Goal: Find specific page/section: Find specific page/section

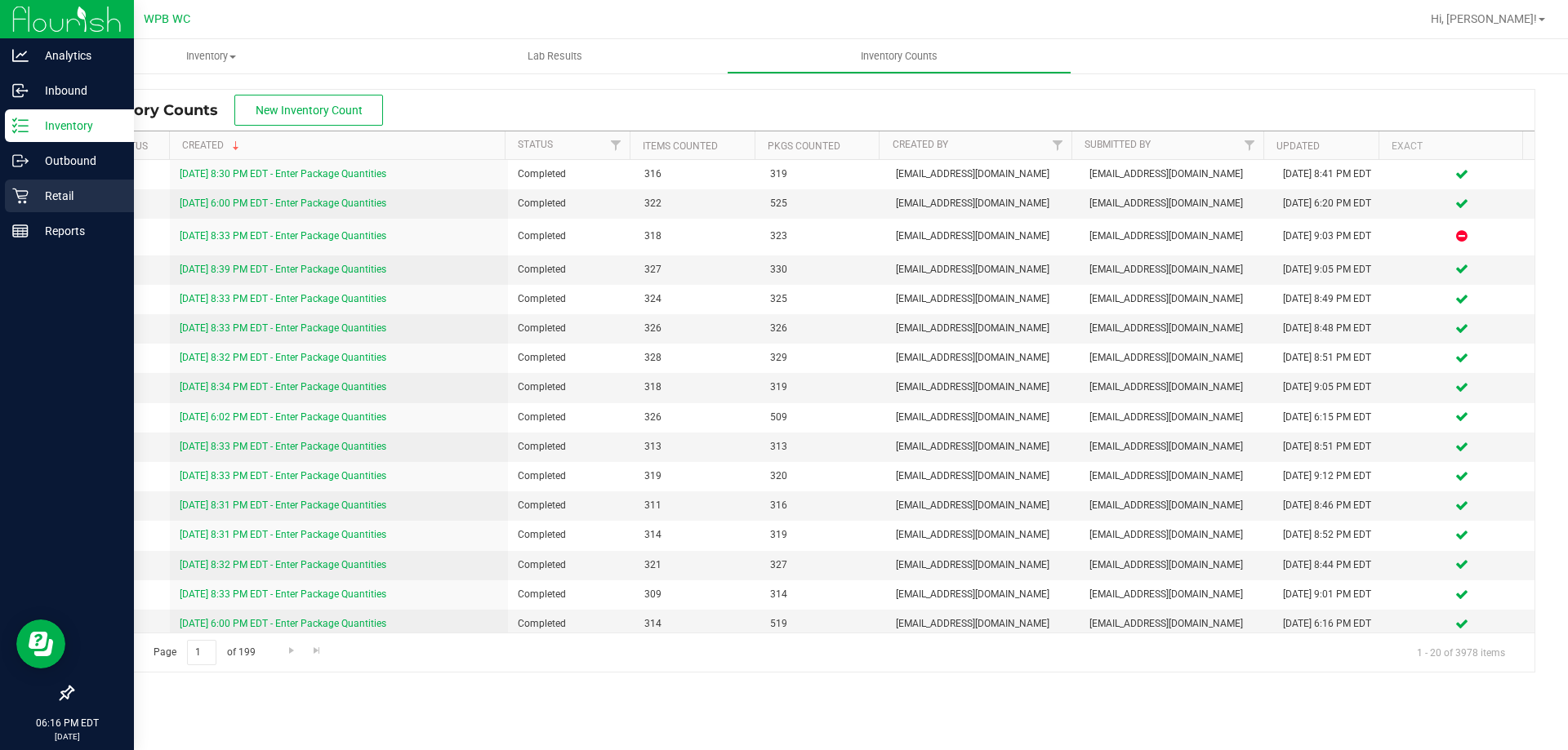
click at [75, 197] on p "Retail" at bounding box center [78, 196] width 98 height 20
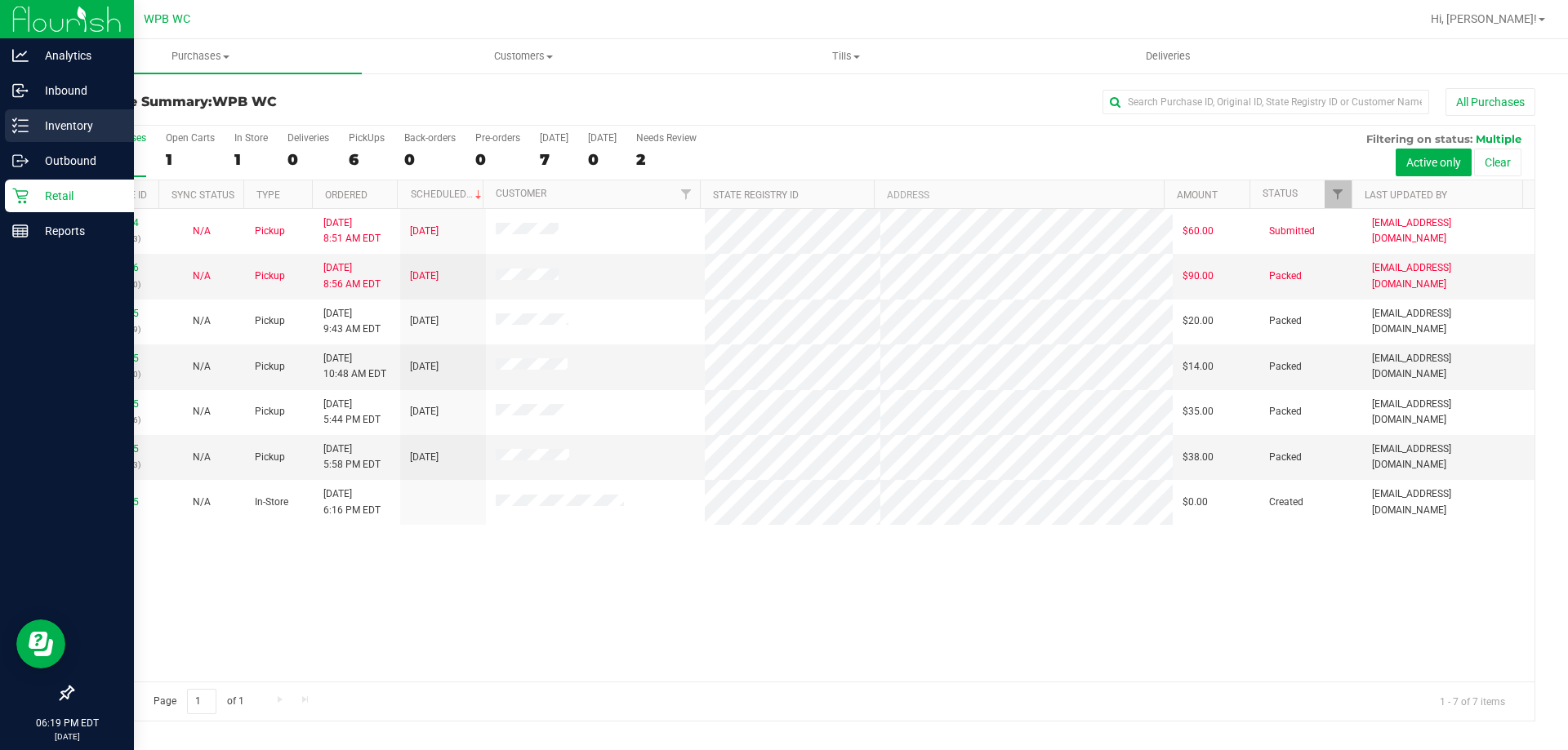
click at [95, 134] on p "Inventory" at bounding box center [78, 126] width 98 height 20
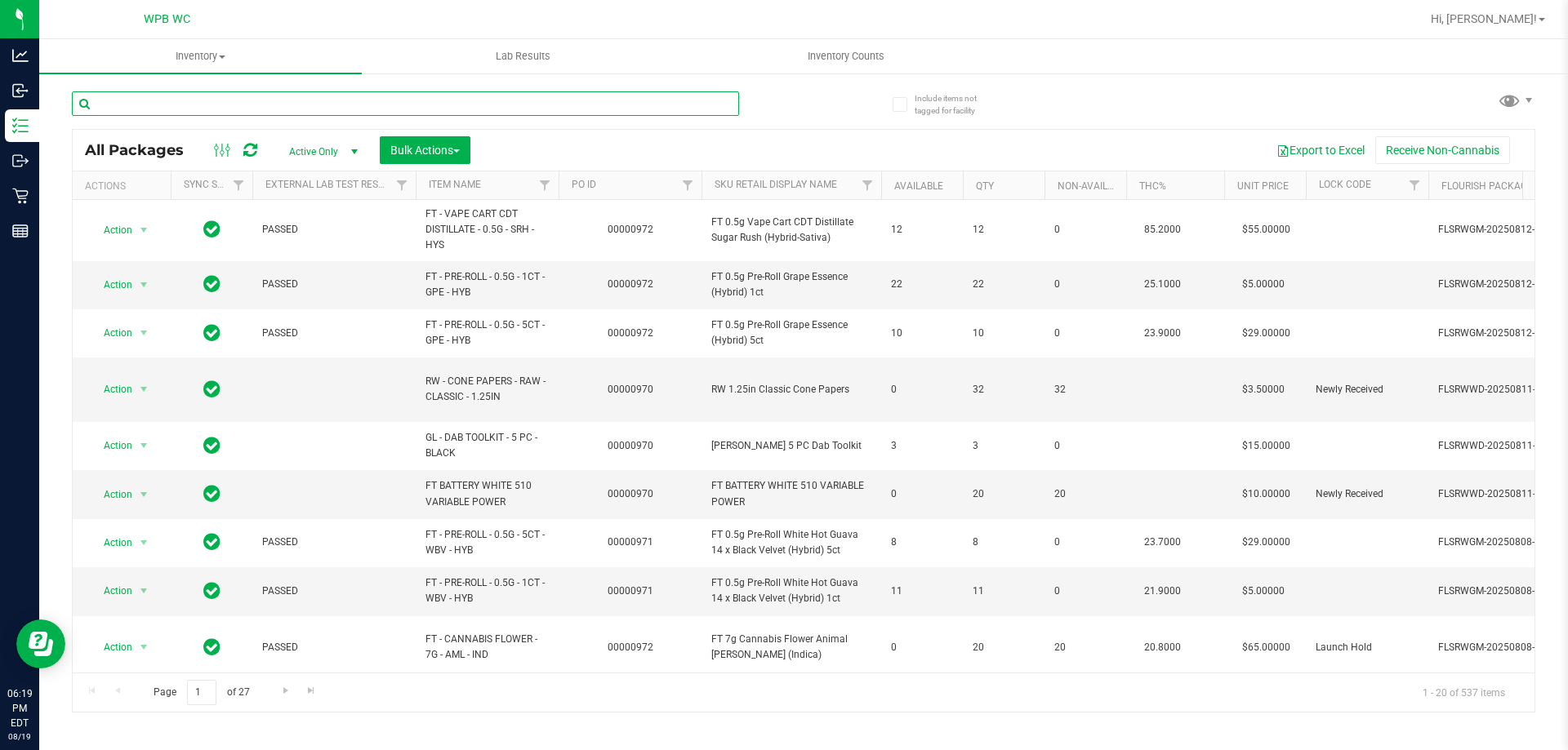
click at [325, 105] on input "text" at bounding box center [406, 104] width 667 height 25
type input "t17"
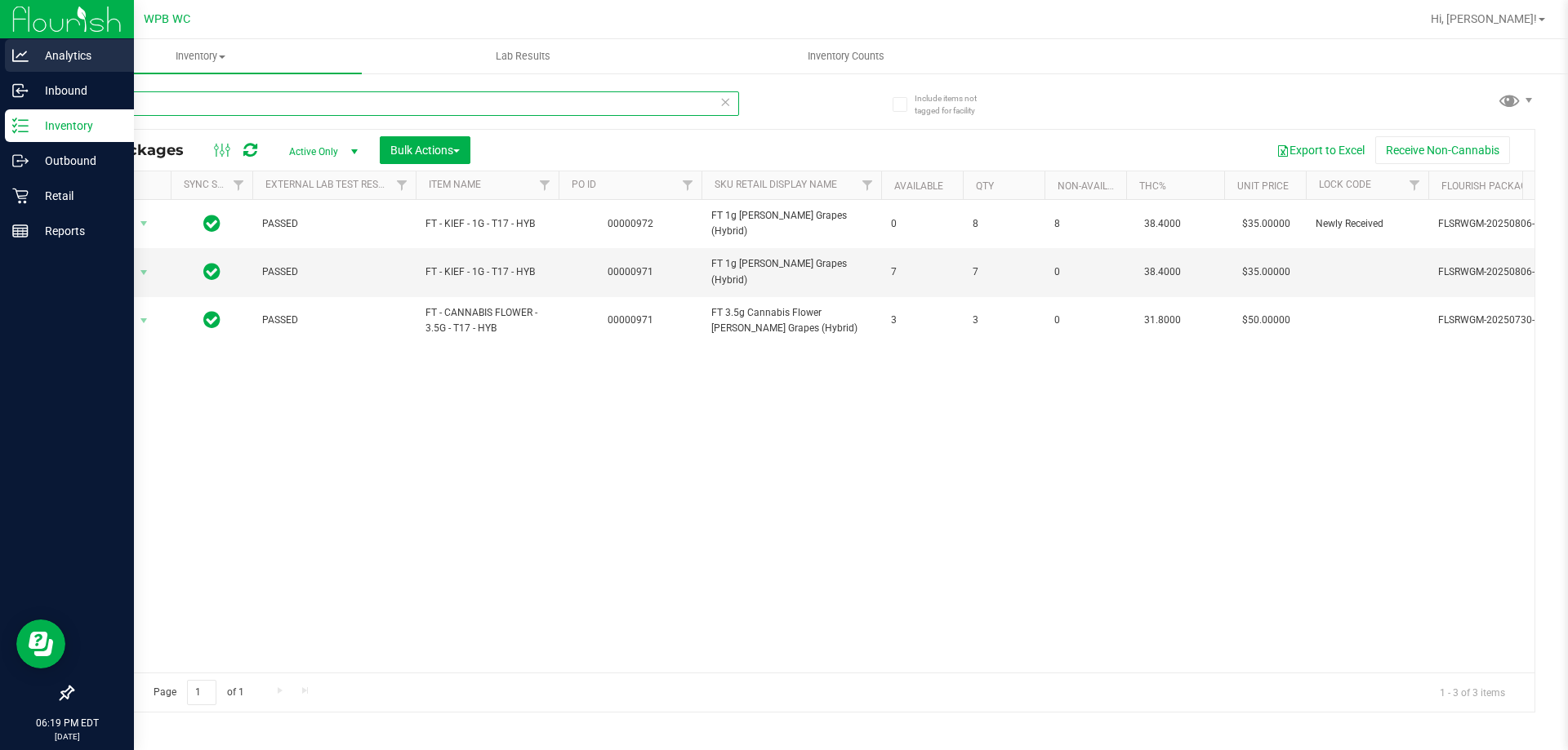
drag, startPoint x: 167, startPoint y: 106, endPoint x: 0, endPoint y: 67, distance: 171.5
click at [0, 67] on div "Analytics Inbound Inventory Outbound Retail Reports 06:19 PM EDT [DATE] 08/19 W…" at bounding box center [784, 375] width 1568 height 750
